Goal: Use online tool/utility: Utilize a website feature to perform a specific function

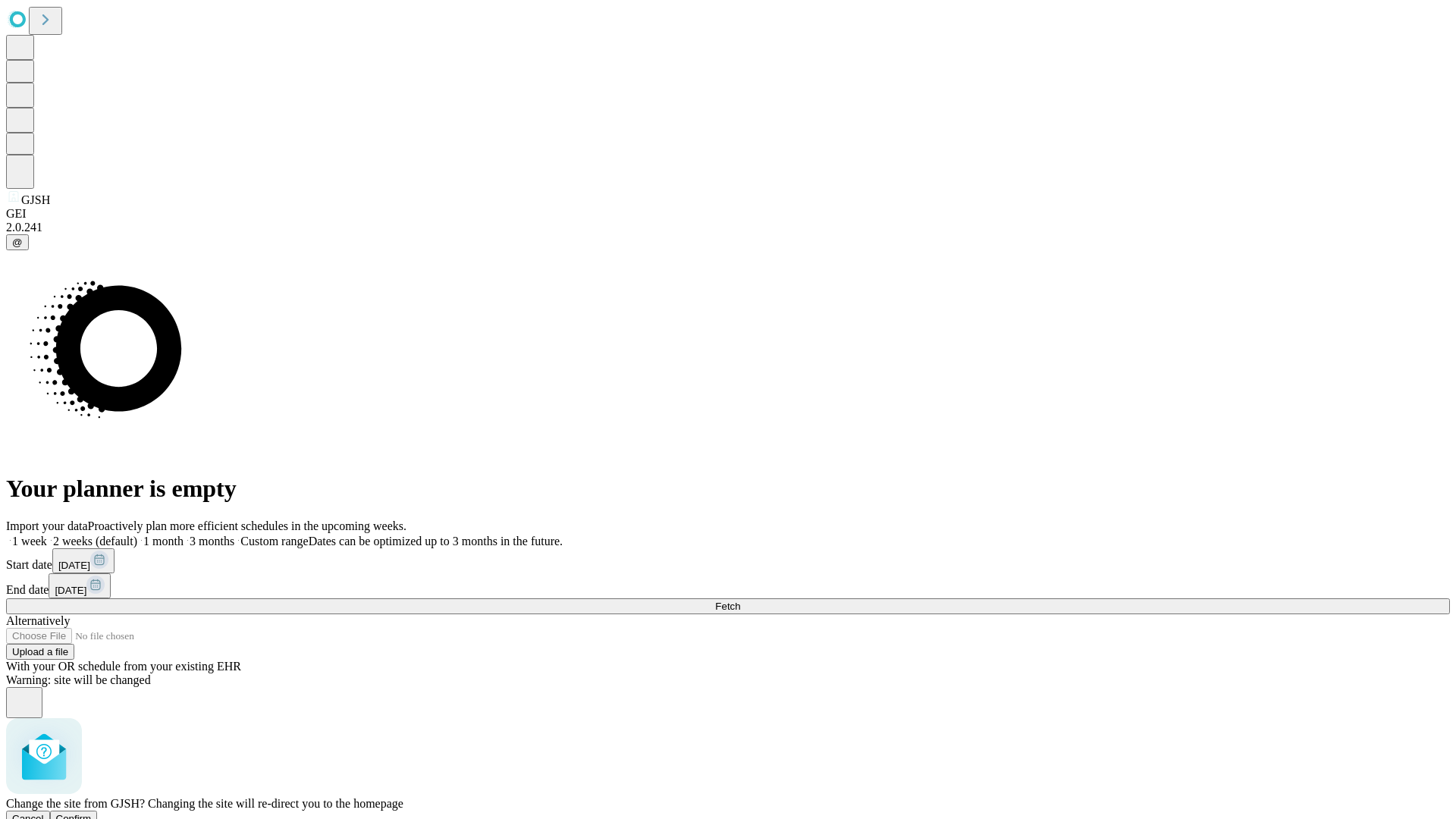
click at [92, 813] on span "Confirm" at bounding box center [73, 818] width 36 height 11
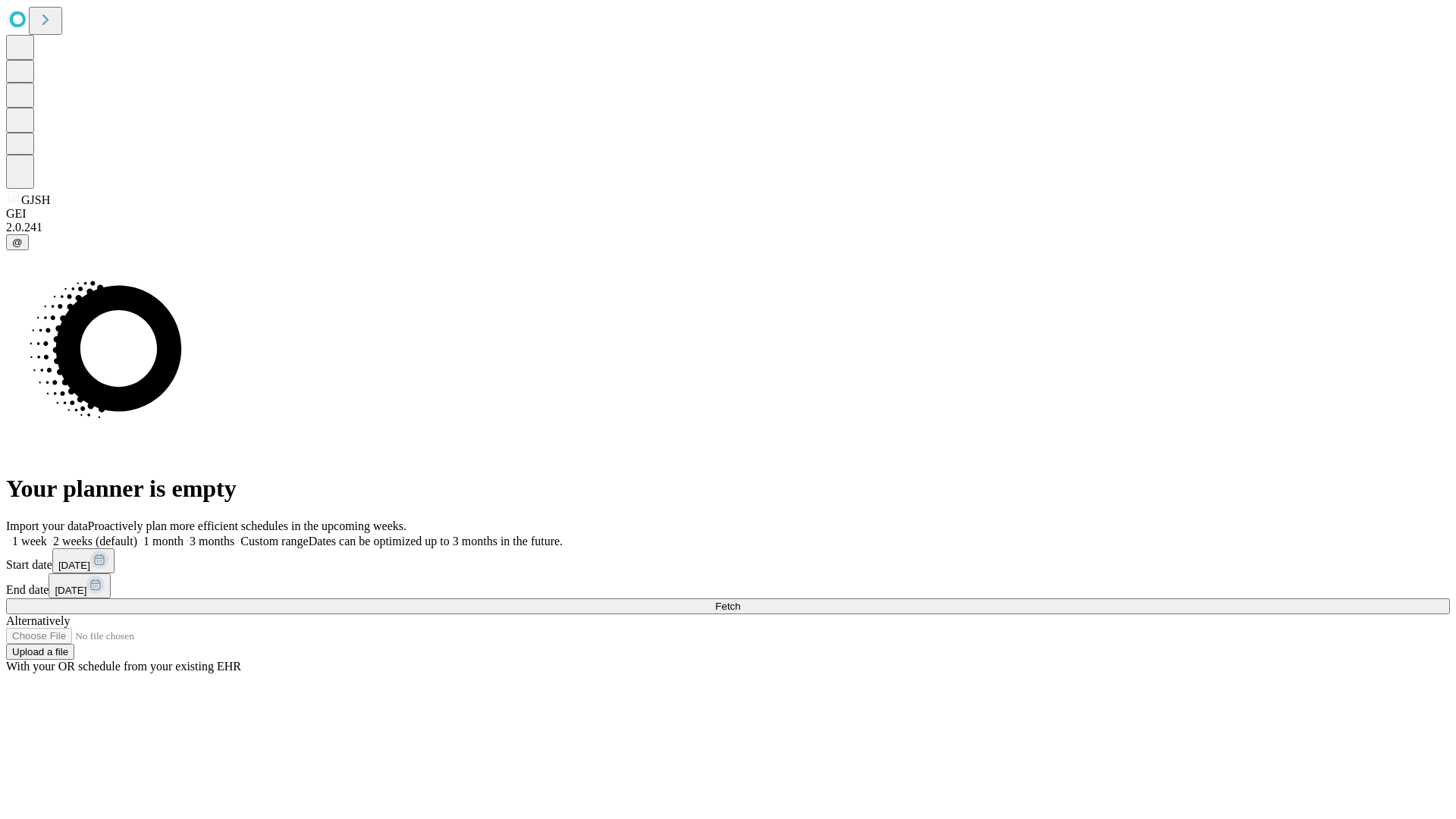
click at [47, 535] on label "1 week" at bounding box center [26, 541] width 41 height 13
click at [740, 600] on span "Fetch" at bounding box center [727, 606] width 25 height 11
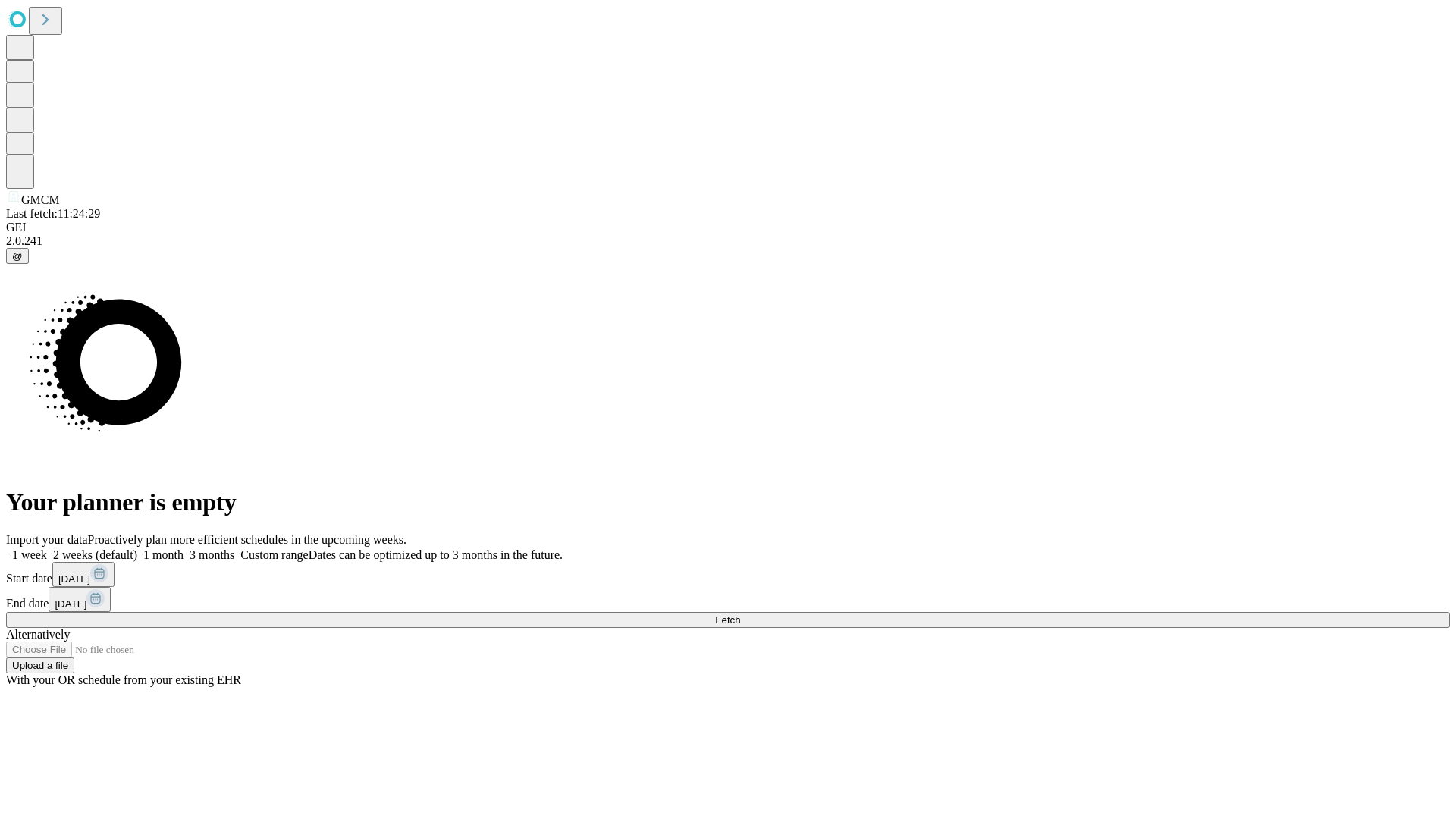
click at [47, 548] on label "1 week" at bounding box center [26, 555] width 41 height 13
click at [740, 614] on span "Fetch" at bounding box center [727, 620] width 25 height 11
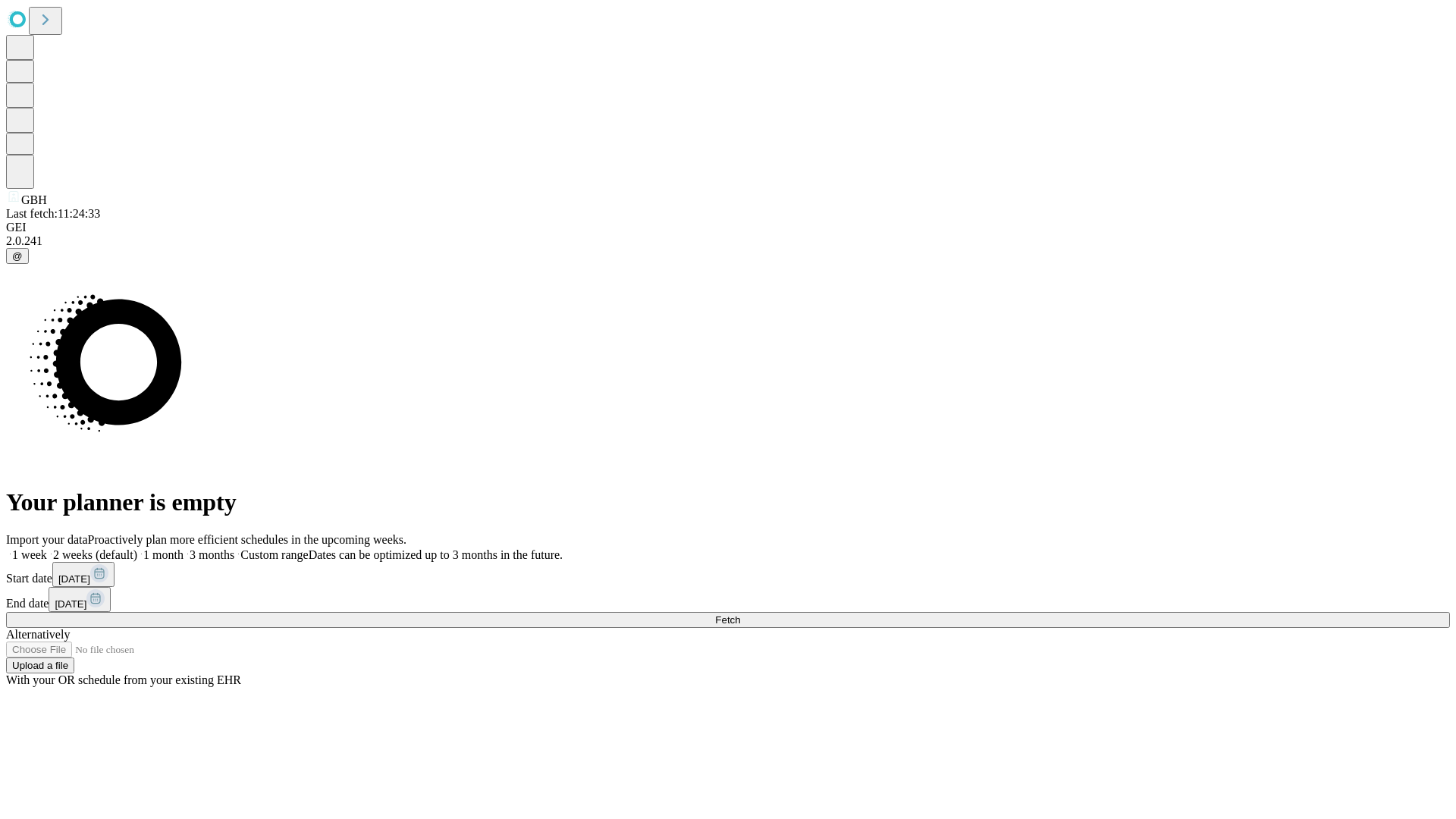
click at [47, 548] on label "1 week" at bounding box center [26, 555] width 41 height 13
click at [740, 614] on span "Fetch" at bounding box center [727, 620] width 25 height 11
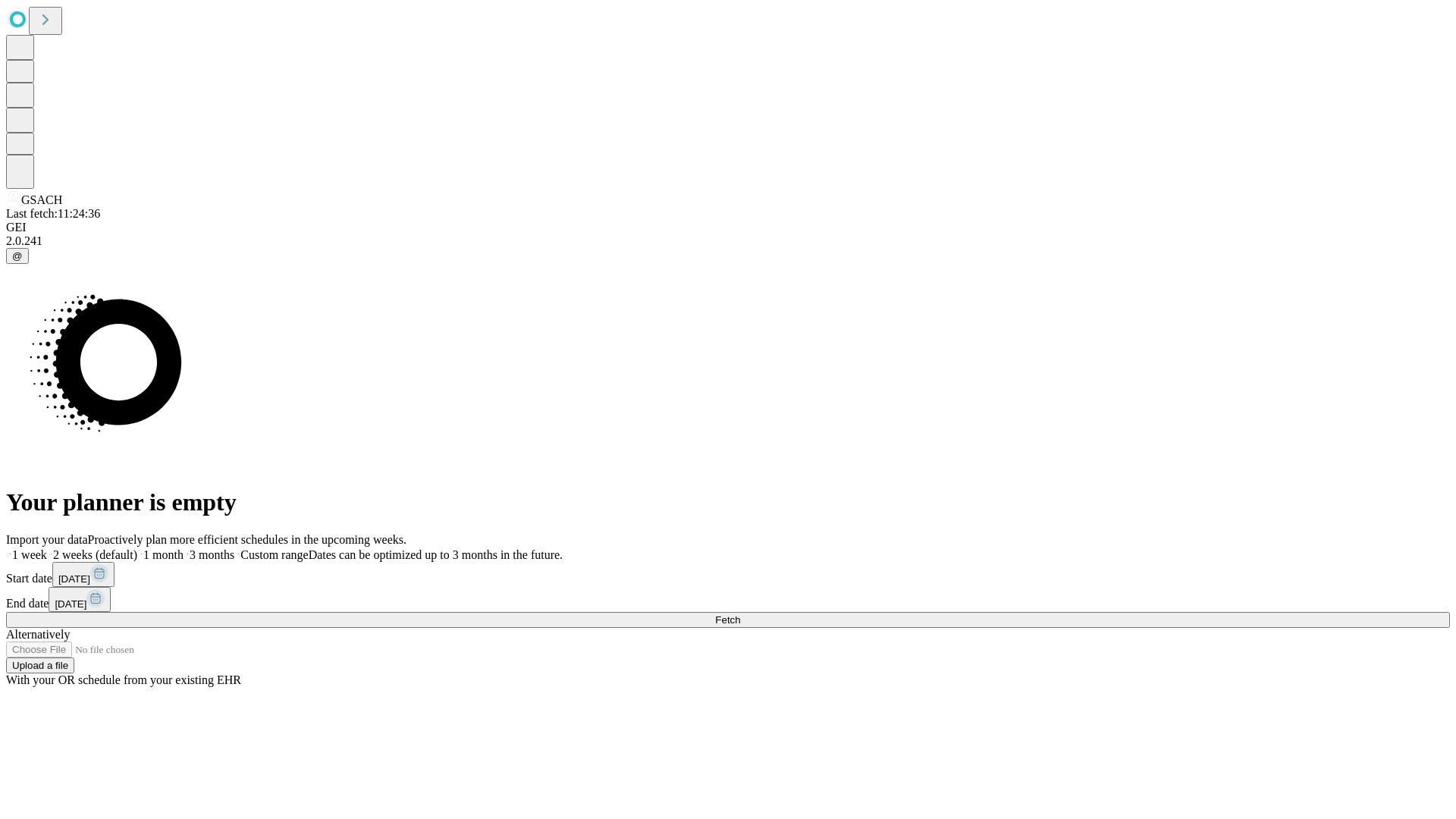
click at [47, 548] on label "1 week" at bounding box center [26, 555] width 41 height 13
click at [740, 614] on span "Fetch" at bounding box center [727, 620] width 25 height 11
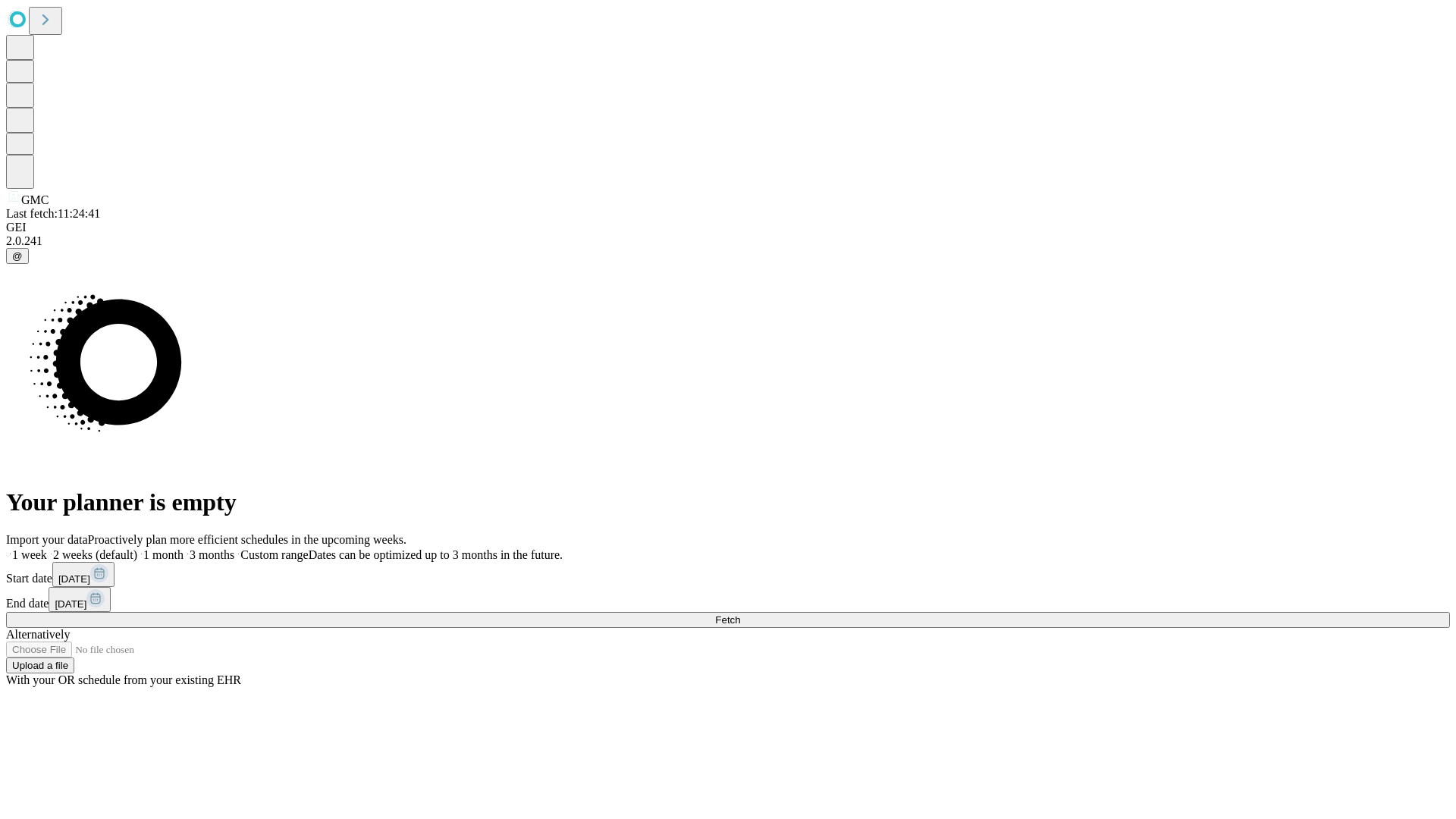
click at [47, 548] on label "1 week" at bounding box center [26, 555] width 41 height 13
click at [740, 614] on span "Fetch" at bounding box center [727, 620] width 25 height 11
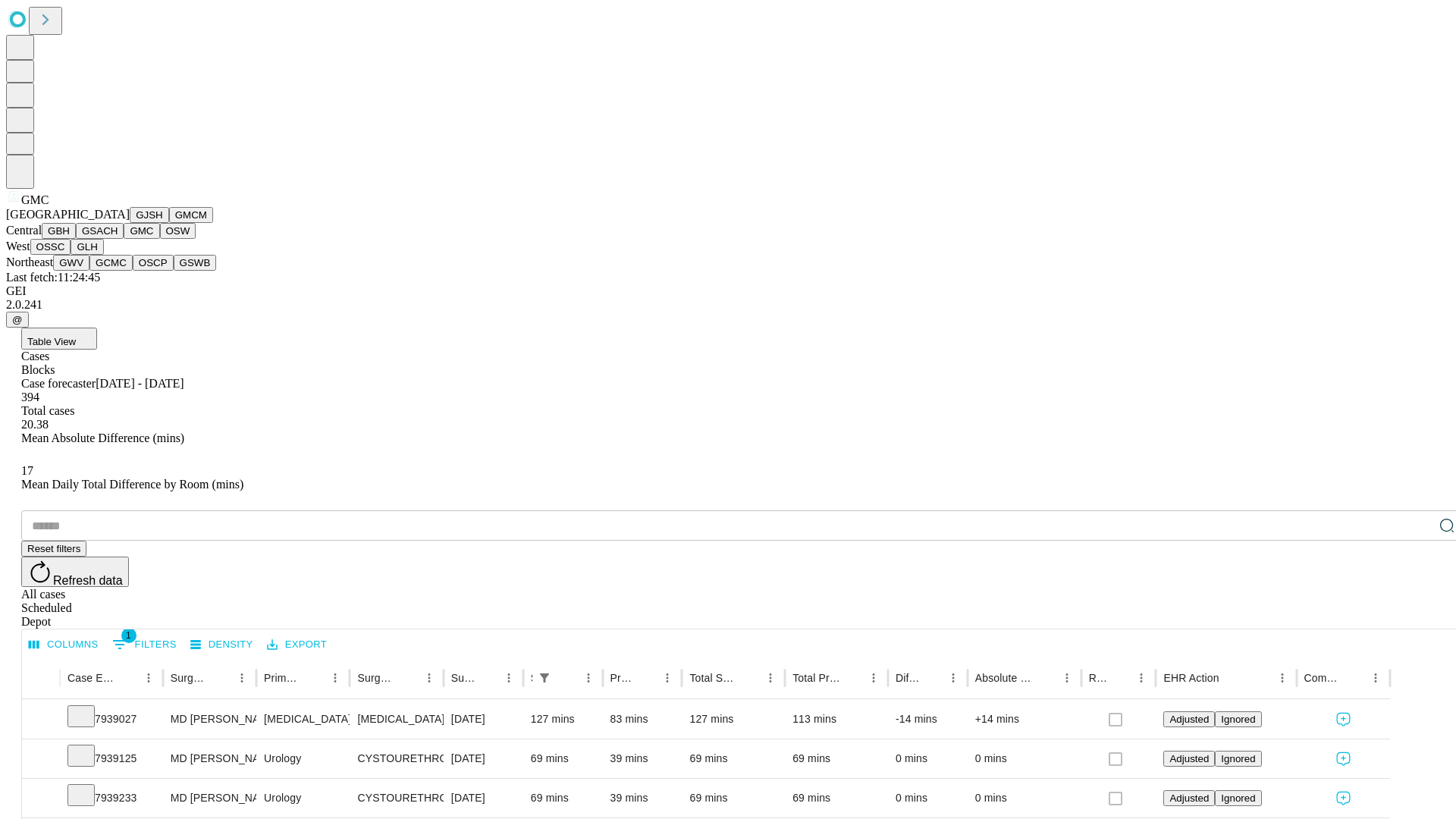
click at [160, 239] on button "OSW" at bounding box center [178, 231] width 37 height 16
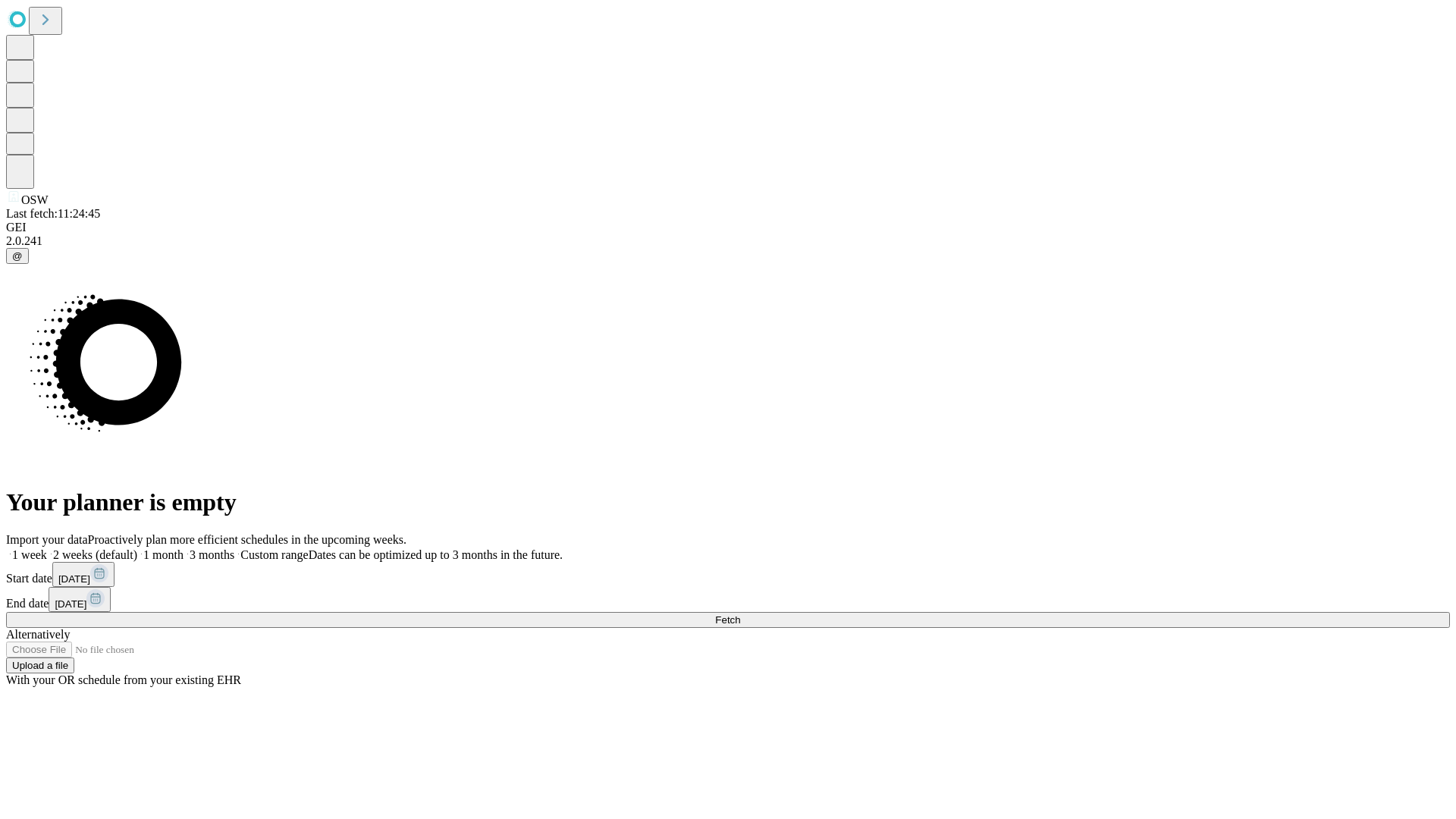
click at [47, 548] on label "1 week" at bounding box center [26, 555] width 41 height 13
click at [740, 614] on span "Fetch" at bounding box center [727, 620] width 25 height 11
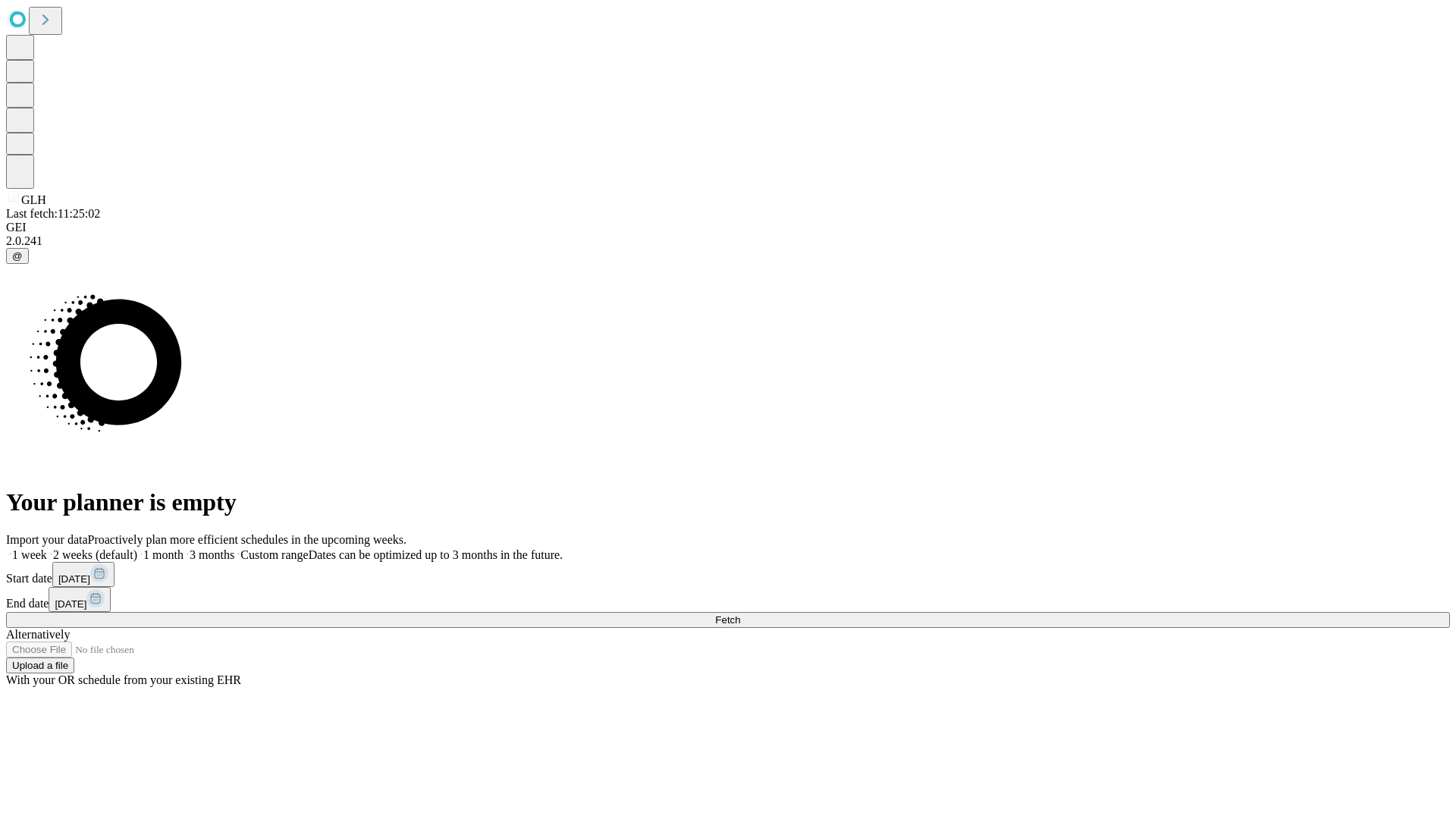
click at [47, 548] on label "1 week" at bounding box center [26, 555] width 41 height 13
click at [740, 614] on span "Fetch" at bounding box center [727, 620] width 25 height 11
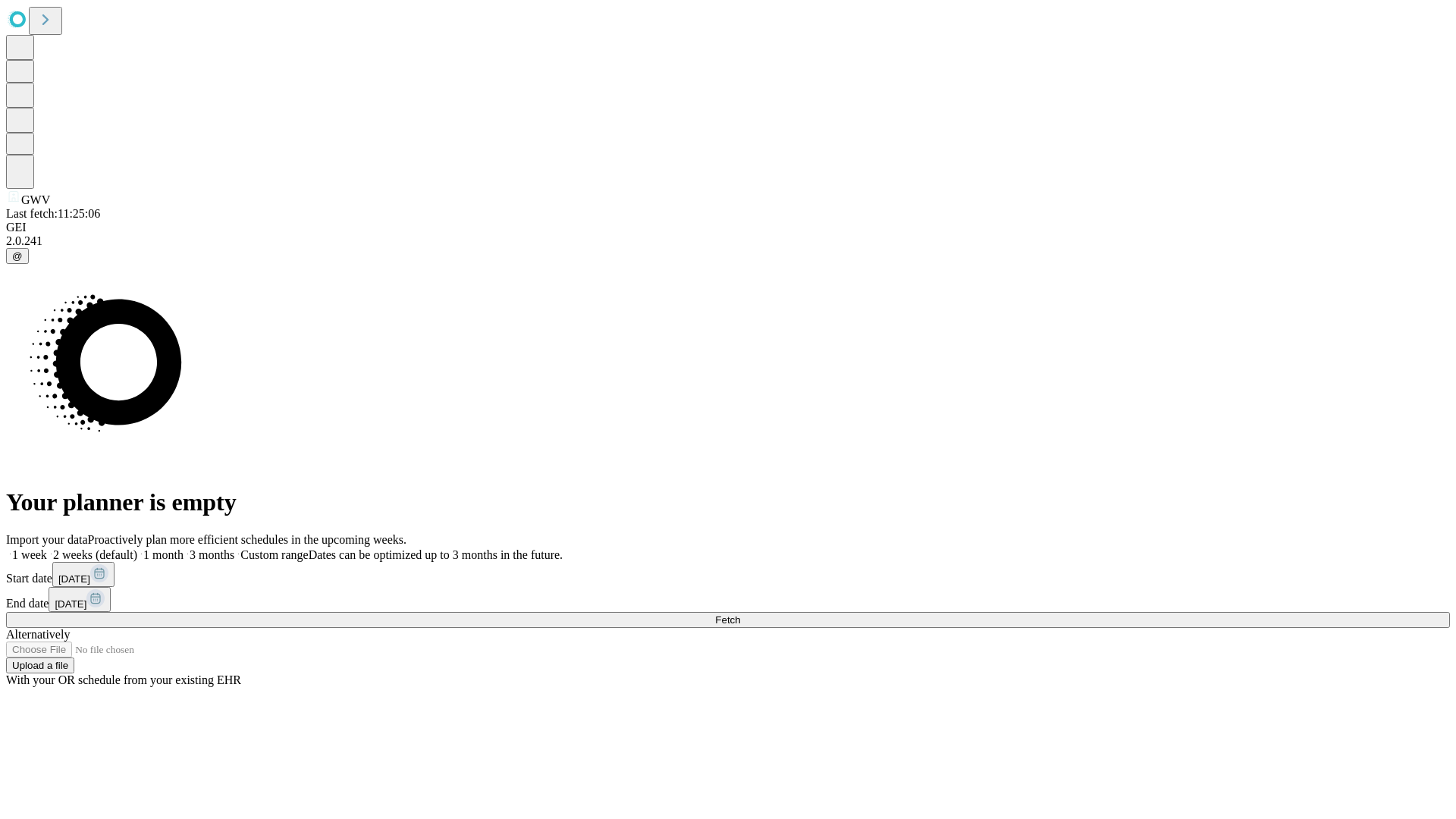
click at [47, 548] on label "1 week" at bounding box center [26, 555] width 41 height 13
click at [740, 614] on span "Fetch" at bounding box center [727, 620] width 25 height 11
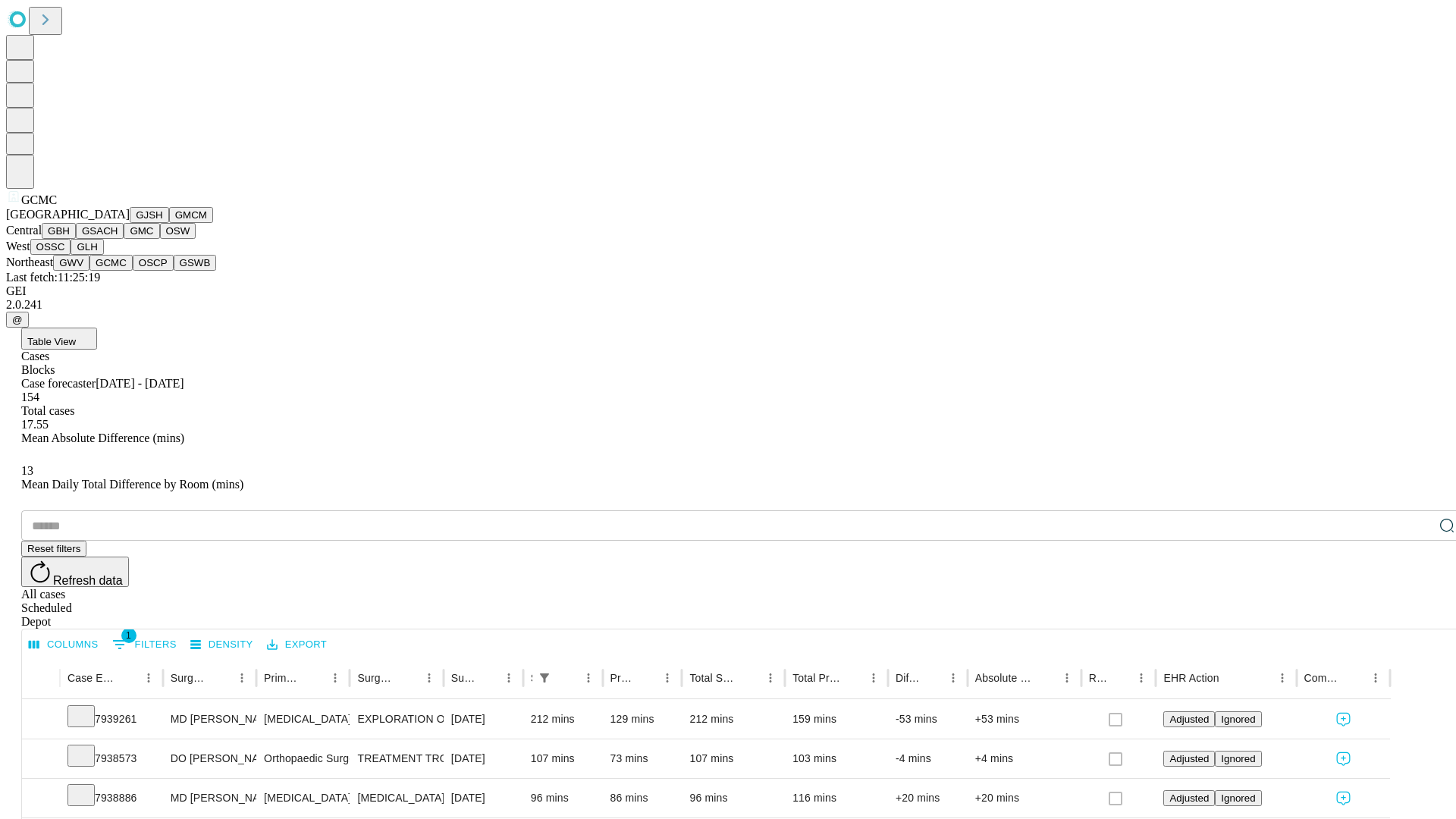
click at [133, 271] on button "OSCP" at bounding box center [153, 263] width 41 height 16
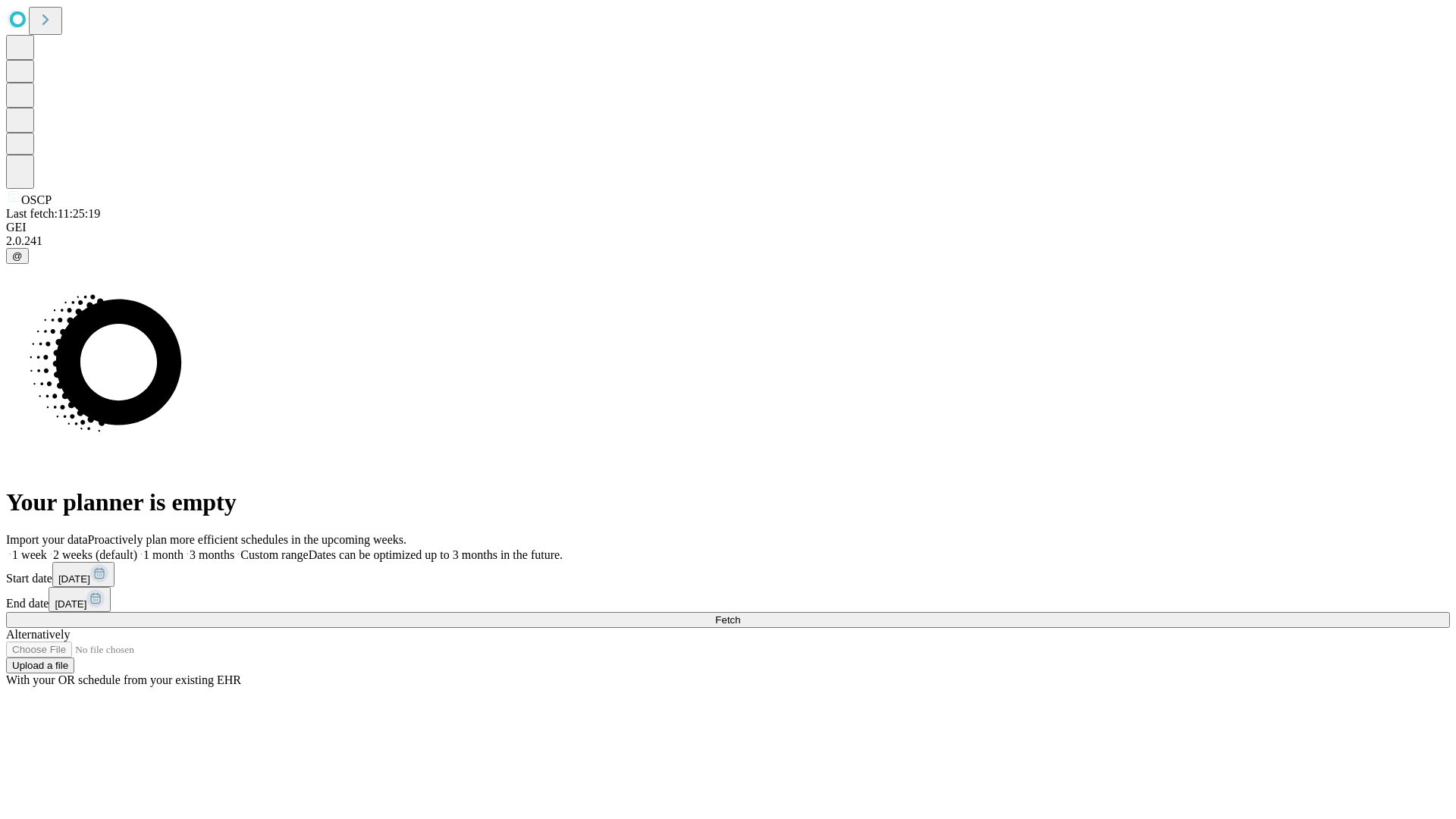
click at [47, 548] on label "1 week" at bounding box center [26, 555] width 41 height 13
click at [740, 614] on span "Fetch" at bounding box center [727, 620] width 25 height 11
